Goal: Task Accomplishment & Management: Complete application form

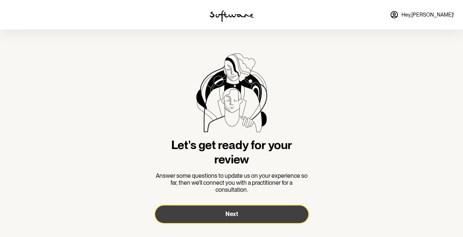
click at [212, 215] on button "Next" at bounding box center [231, 214] width 153 height 18
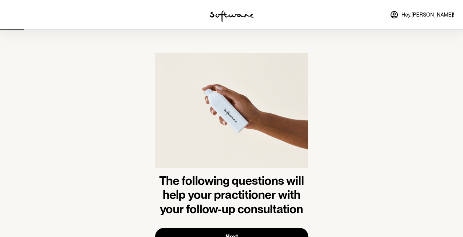
scroll to position [32, 0]
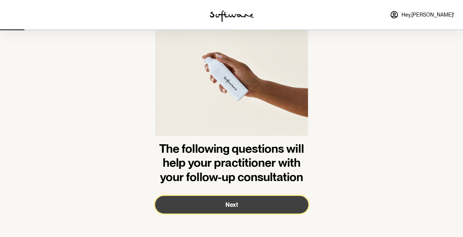
click at [215, 202] on button "Next" at bounding box center [231, 205] width 153 height 18
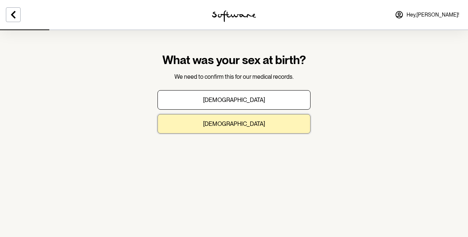
click at [241, 122] on p "[DEMOGRAPHIC_DATA]" at bounding box center [234, 123] width 62 height 7
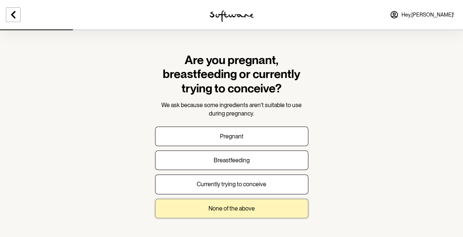
click at [230, 209] on p "None of the above" at bounding box center [231, 208] width 46 height 7
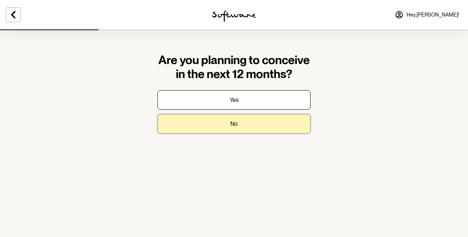
click at [260, 124] on button "No" at bounding box center [234, 124] width 153 height 20
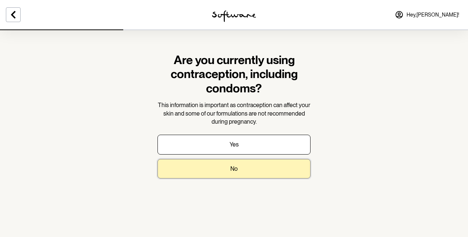
click at [248, 174] on button "No" at bounding box center [234, 169] width 153 height 20
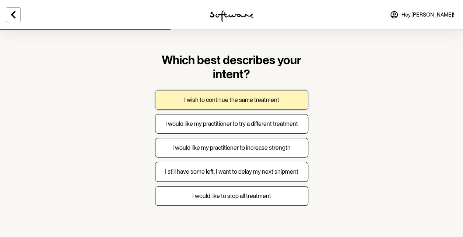
click at [278, 93] on button "I wish to continue the same treatment" at bounding box center [231, 100] width 153 height 20
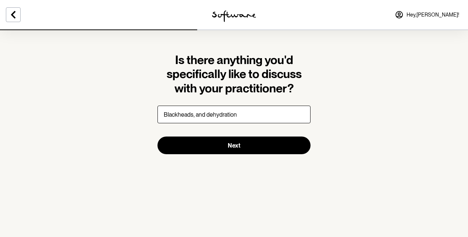
click at [195, 115] on input "Blackheads, and dehydration" at bounding box center [234, 115] width 153 height 18
click at [206, 115] on input "Blackheads, and dehydration" at bounding box center [234, 115] width 153 height 18
click at [229, 117] on input "Blackheads, dehydration" at bounding box center [234, 115] width 153 height 18
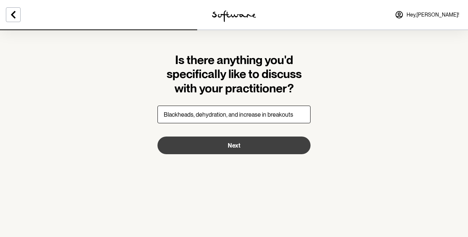
type input "Blackheads, dehydration, and increase in breakouts"
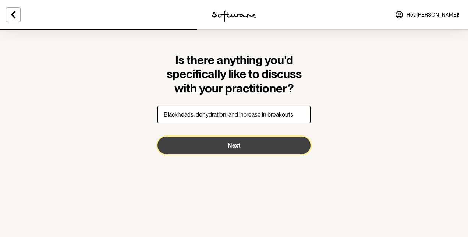
click at [213, 144] on button "Next" at bounding box center [234, 146] width 153 height 18
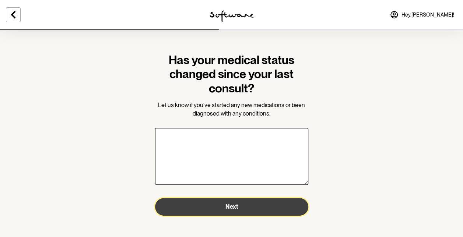
click at [169, 202] on button "Next" at bounding box center [231, 207] width 153 height 18
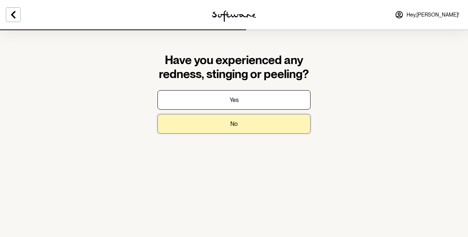
click at [214, 120] on button "No" at bounding box center [234, 124] width 153 height 20
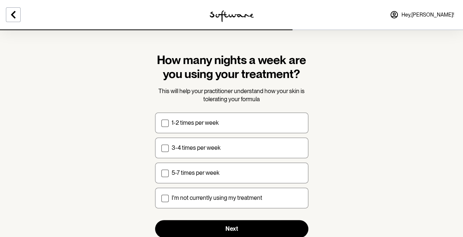
scroll to position [23, 0]
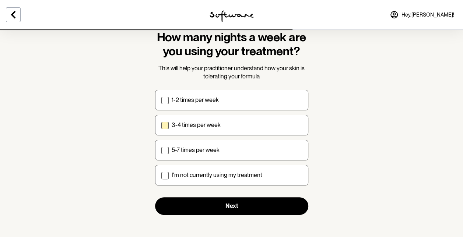
click at [167, 127] on span at bounding box center [164, 125] width 7 height 7
click at [161, 125] on input "3-4 times per week" at bounding box center [161, 125] width 0 height 0
checkbox input "true"
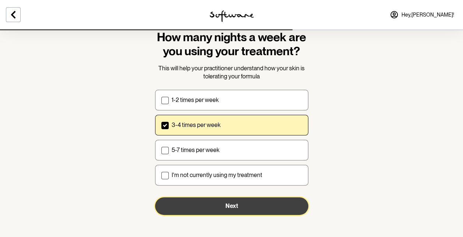
click at [178, 207] on button "Next" at bounding box center [231, 206] width 153 height 18
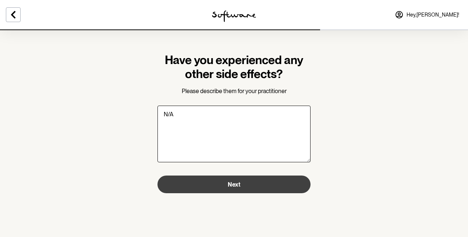
type textarea "N/A"
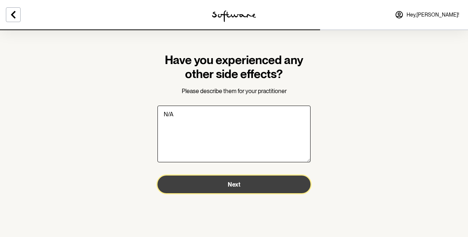
click at [195, 186] on button "Next" at bounding box center [234, 185] width 153 height 18
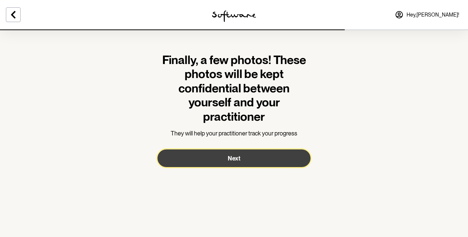
click at [213, 163] on button "Next" at bounding box center [234, 158] width 153 height 18
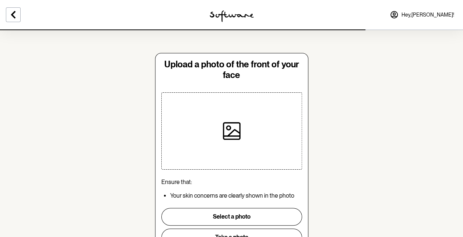
scroll to position [39, 0]
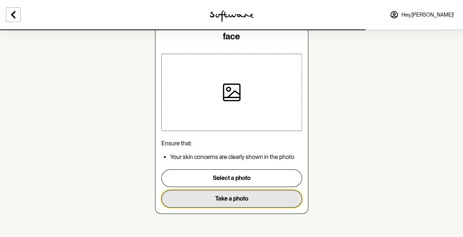
click at [194, 202] on button "Take a photo" at bounding box center [231, 199] width 141 height 18
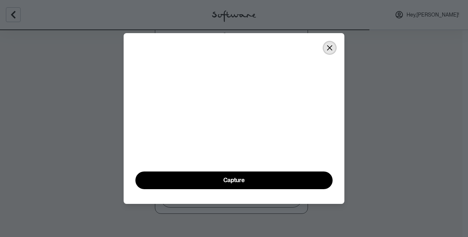
click at [329, 45] on icon "Close" at bounding box center [329, 47] width 5 height 5
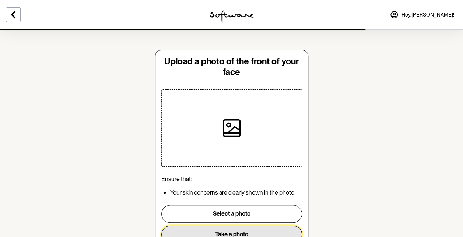
scroll to position [0, 0]
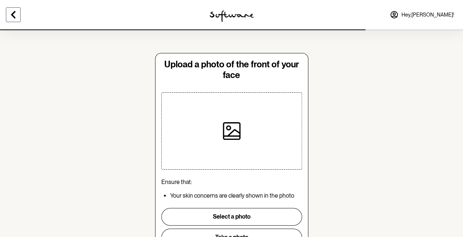
click at [13, 14] on icon at bounding box center [13, 14] width 9 height 9
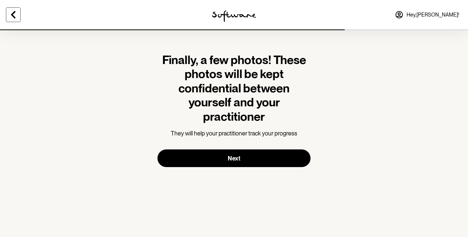
click at [13, 14] on icon at bounding box center [13, 14] width 9 height 9
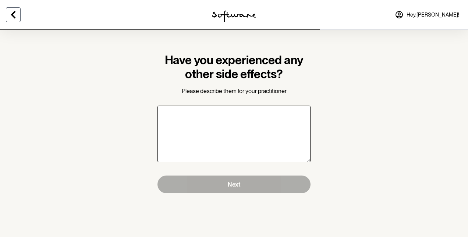
click at [13, 14] on icon at bounding box center [13, 14] width 9 height 9
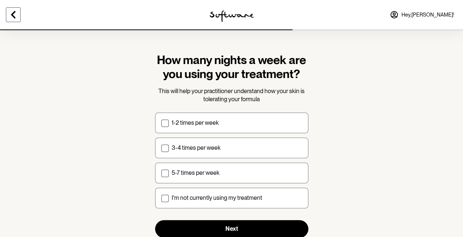
click at [13, 14] on icon at bounding box center [13, 14] width 9 height 9
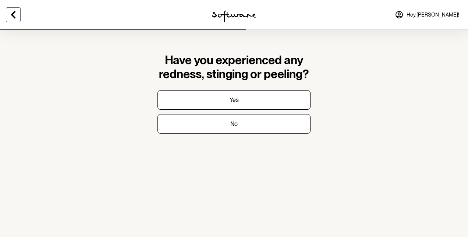
click at [13, 14] on icon at bounding box center [13, 14] width 9 height 9
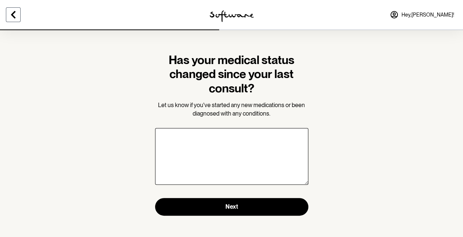
click at [13, 14] on icon at bounding box center [13, 14] width 9 height 9
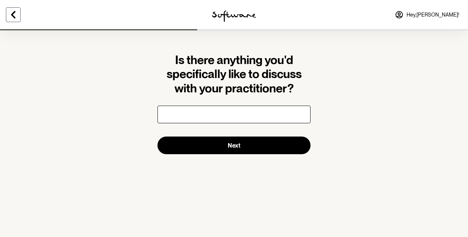
click at [13, 14] on icon at bounding box center [13, 14] width 9 height 9
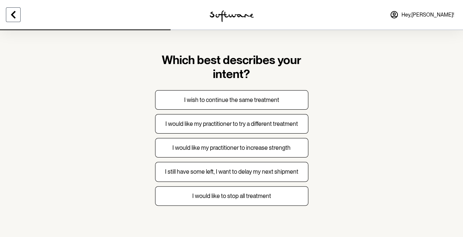
click at [13, 14] on icon at bounding box center [13, 14] width 9 height 9
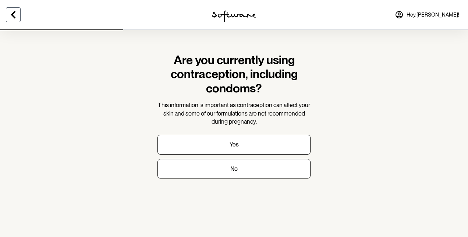
click at [13, 14] on icon at bounding box center [13, 14] width 9 height 9
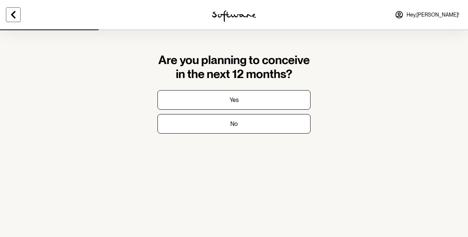
click at [13, 14] on icon at bounding box center [13, 14] width 4 height 7
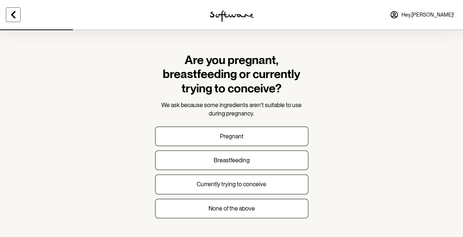
click at [13, 14] on icon at bounding box center [13, 14] width 4 height 7
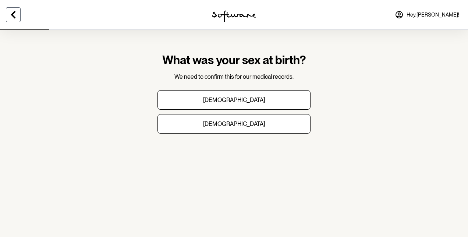
click at [13, 14] on icon at bounding box center [13, 14] width 4 height 7
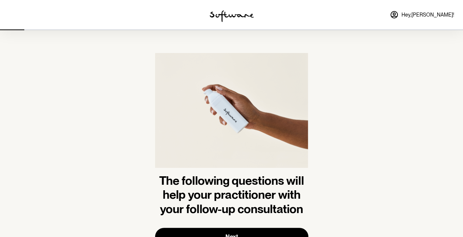
scroll to position [32, 0]
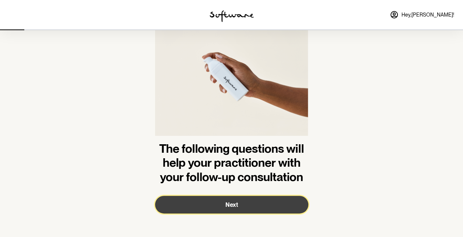
click at [202, 206] on button "Next" at bounding box center [231, 205] width 153 height 18
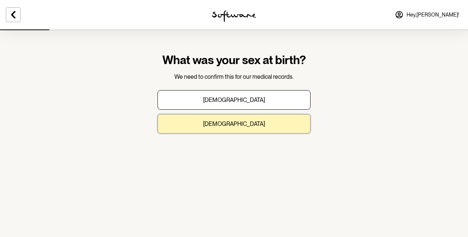
click at [237, 127] on p "[DEMOGRAPHIC_DATA]" at bounding box center [234, 123] width 62 height 7
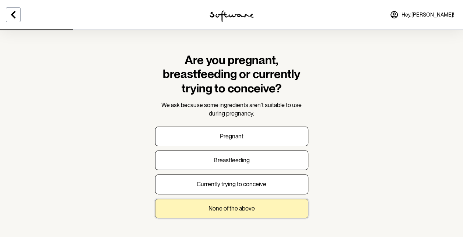
click at [226, 212] on button "None of the above" at bounding box center [231, 209] width 153 height 20
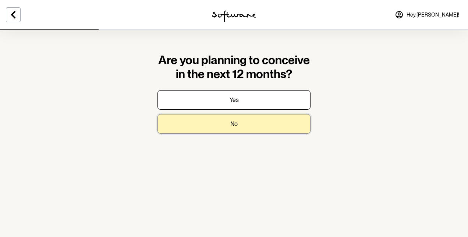
click at [247, 125] on button "No" at bounding box center [234, 124] width 153 height 20
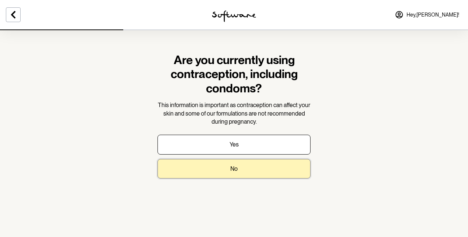
click at [240, 163] on button "No" at bounding box center [234, 169] width 153 height 20
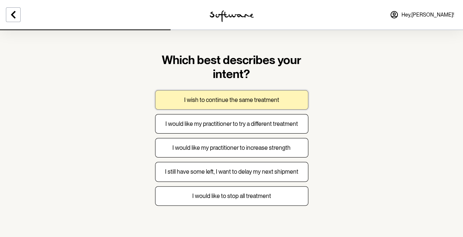
click at [229, 106] on button "I wish to continue the same treatment" at bounding box center [231, 100] width 153 height 20
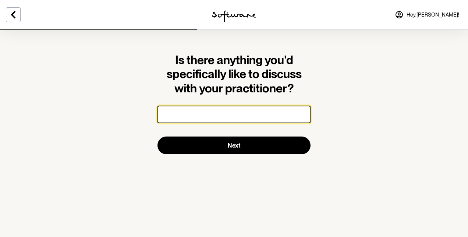
click at [211, 113] on input "Is there anything you'd specifically like to discuss with your practitioner?" at bounding box center [234, 115] width 153 height 18
paste input "Sebaceous filaments"
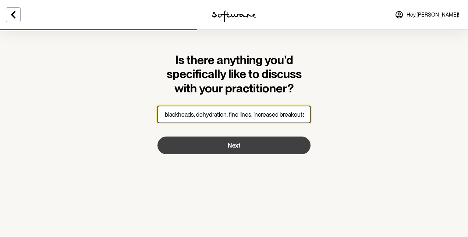
type input "Sebaceous filaments, blackheads, dehydration, fine lines, increased breakouts."
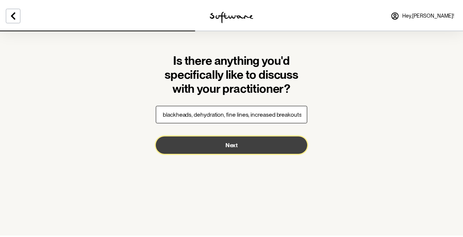
scroll to position [0, 0]
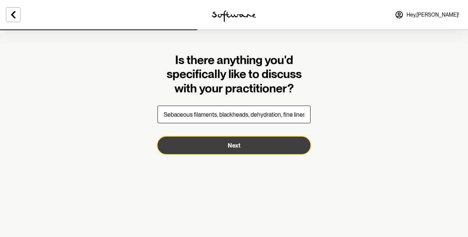
click at [243, 148] on button "Next" at bounding box center [234, 146] width 153 height 18
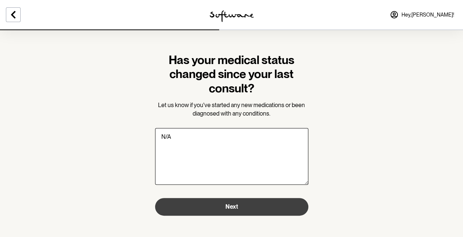
type textarea "N/A"
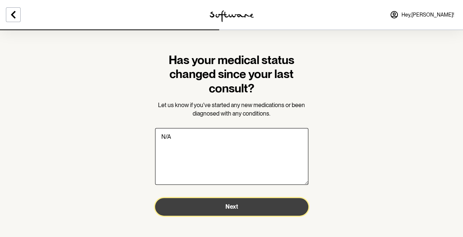
click at [231, 206] on span "Next" at bounding box center [231, 206] width 13 height 7
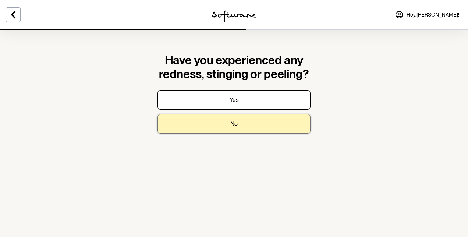
click at [241, 125] on button "No" at bounding box center [234, 124] width 153 height 20
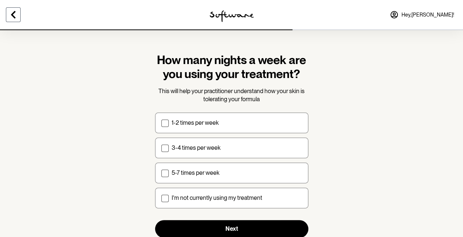
click at [19, 10] on button at bounding box center [13, 14] width 15 height 15
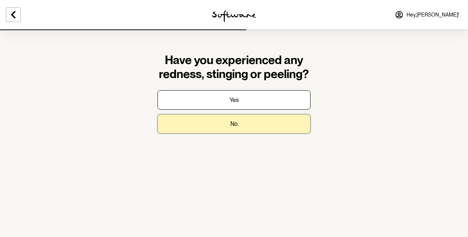
click at [215, 121] on button "No" at bounding box center [234, 124] width 153 height 20
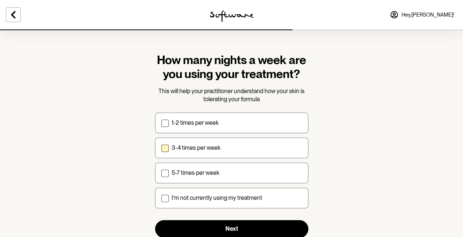
click at [212, 146] on p "3-4 times per week" at bounding box center [196, 147] width 49 height 7
click at [161, 148] on input "3-4 times per week" at bounding box center [161, 148] width 0 height 0
checkbox input "true"
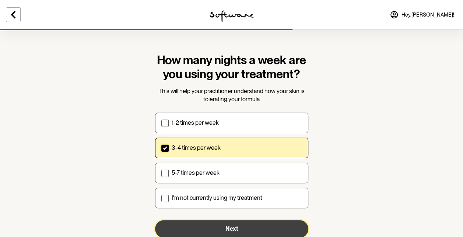
click at [208, 229] on button "Next" at bounding box center [231, 229] width 153 height 18
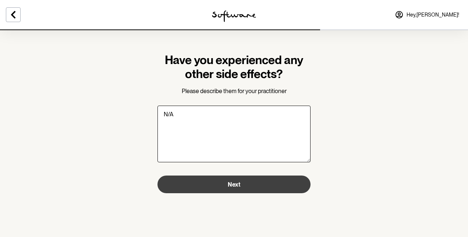
type textarea "N/A"
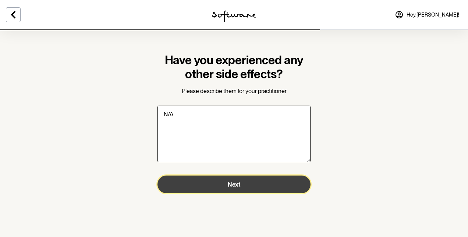
click at [174, 187] on button "Next" at bounding box center [234, 185] width 153 height 18
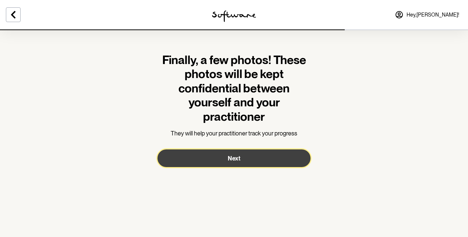
click at [205, 160] on button "Next" at bounding box center [234, 158] width 153 height 18
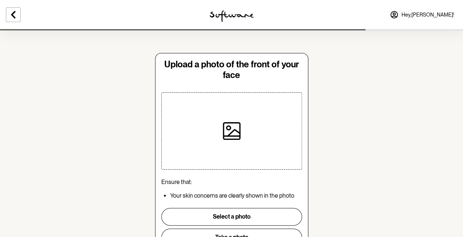
scroll to position [39, 0]
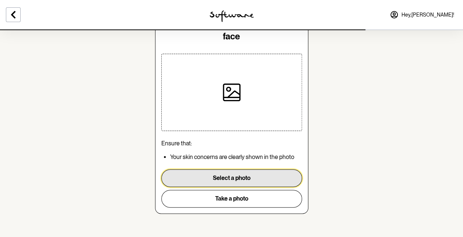
click at [208, 175] on button "Select a photo" at bounding box center [231, 178] width 141 height 18
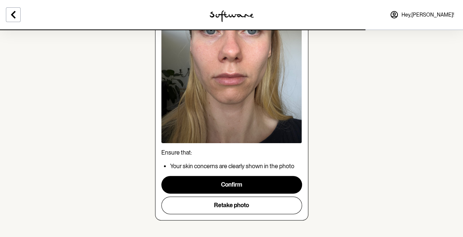
scroll to position [121, 0]
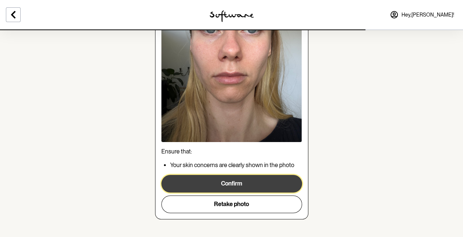
click at [272, 181] on button "Confirm" at bounding box center [231, 184] width 141 height 18
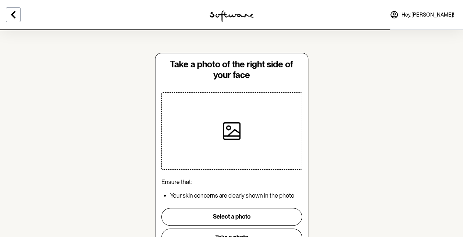
scroll to position [39, 0]
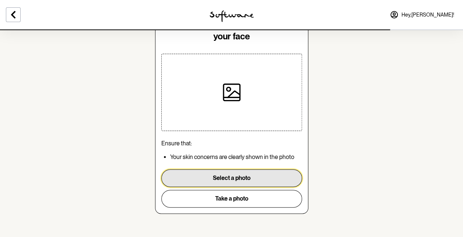
click at [227, 180] on button "Select a photo" at bounding box center [231, 178] width 141 height 18
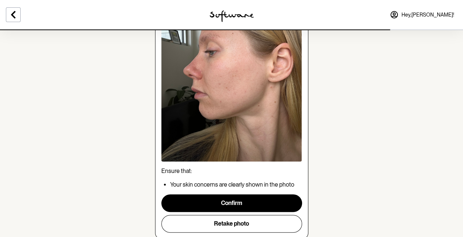
scroll to position [103, 0]
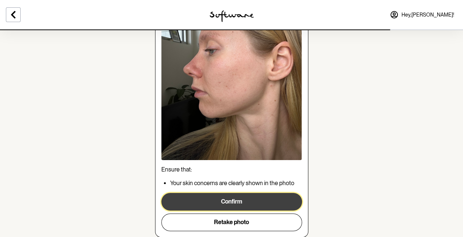
click at [257, 200] on button "Confirm" at bounding box center [231, 202] width 141 height 18
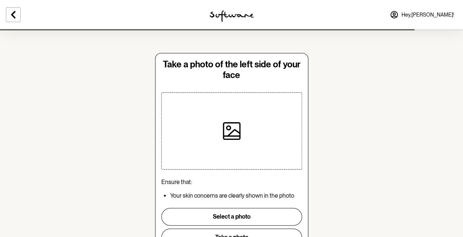
scroll to position [39, 0]
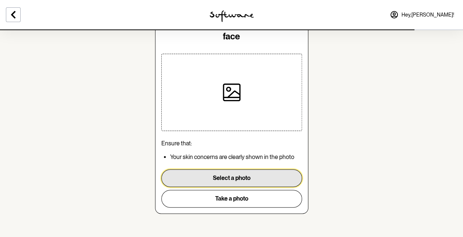
click at [247, 177] on button "Select a photo" at bounding box center [231, 178] width 141 height 18
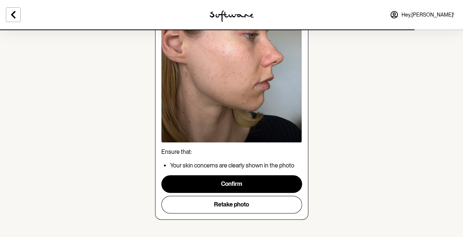
scroll to position [121, 0]
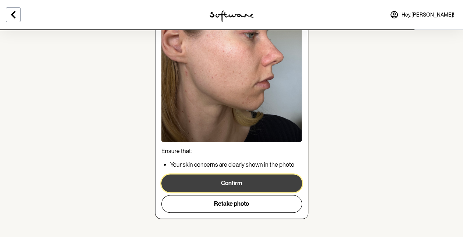
click at [274, 178] on button "Confirm" at bounding box center [231, 183] width 141 height 18
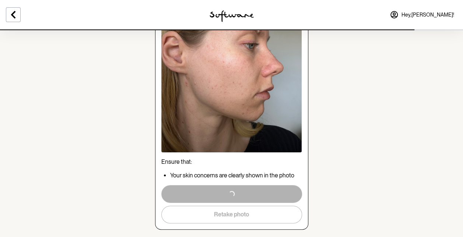
scroll to position [107, 0]
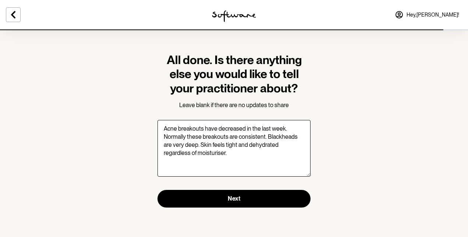
click at [166, 139] on textarea "Acne breakouts have decreased in the last week. Normally these breakouts are co…" at bounding box center [234, 148] width 153 height 57
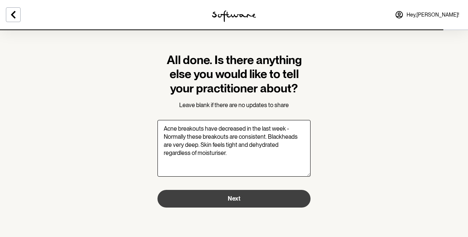
type textarea "Acne breakouts have decreased in the last week - Normally these breakouts are c…"
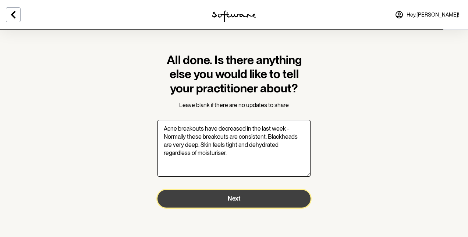
click at [184, 199] on button "Next" at bounding box center [234, 199] width 153 height 18
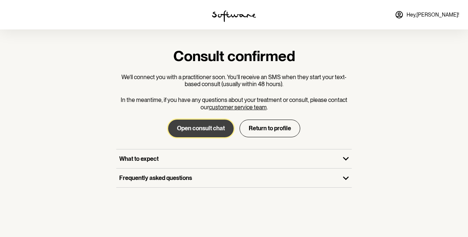
click at [210, 126] on button "Open consult chat" at bounding box center [201, 129] width 66 height 18
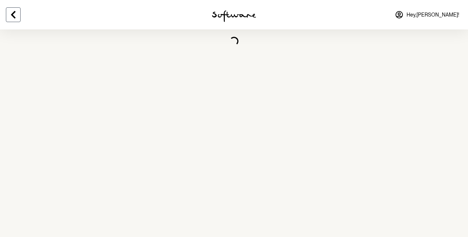
click at [18, 15] on button at bounding box center [13, 14] width 15 height 15
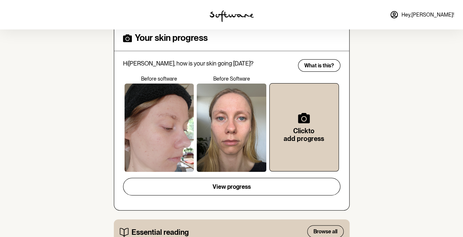
scroll to position [130, 0]
click at [176, 110] on div at bounding box center [159, 128] width 70 height 88
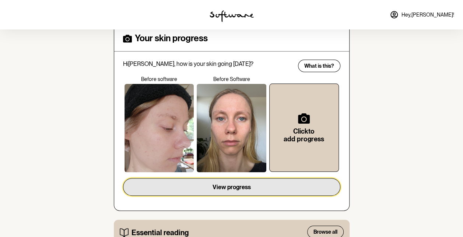
click at [224, 180] on button "View progress" at bounding box center [231, 187] width 217 height 18
